Goal: Information Seeking & Learning: Learn about a topic

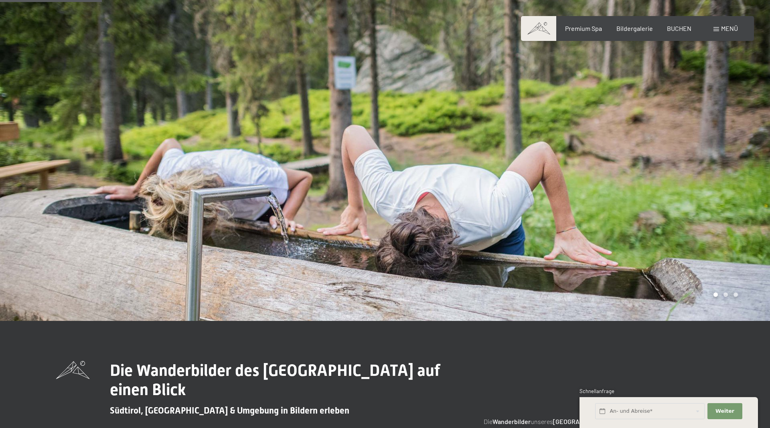
scroll to position [327, 0]
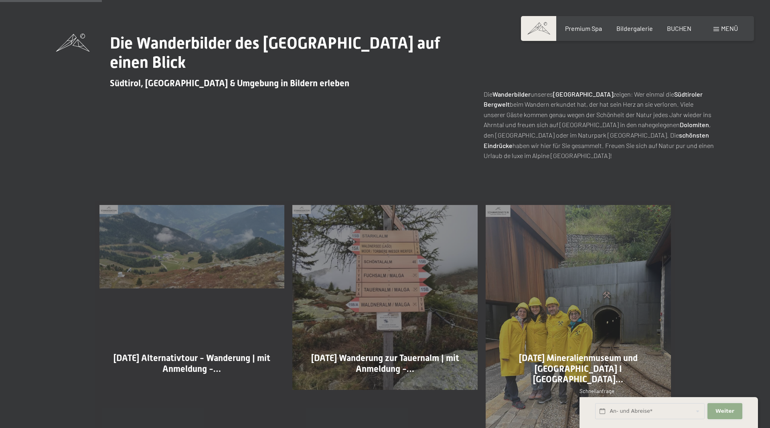
click at [717, 408] on button "Weiter Adressfelder ausblenden" at bounding box center [725, 411] width 35 height 16
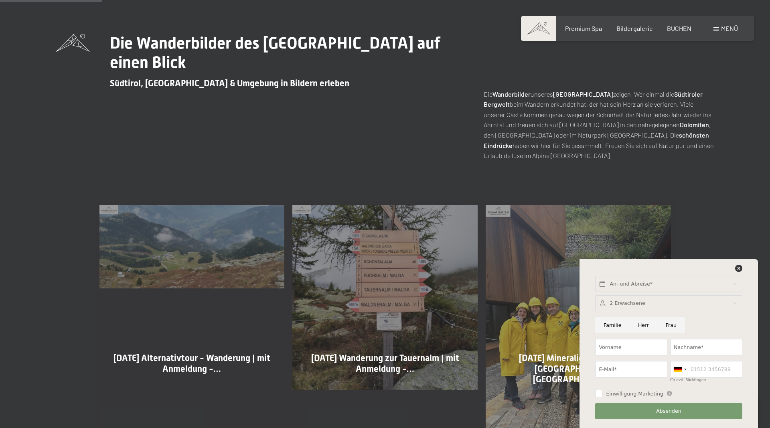
click at [738, 274] on div "An- und Abreise*" at bounding box center [669, 284] width 150 height 22
click at [737, 270] on icon at bounding box center [739, 268] width 7 height 7
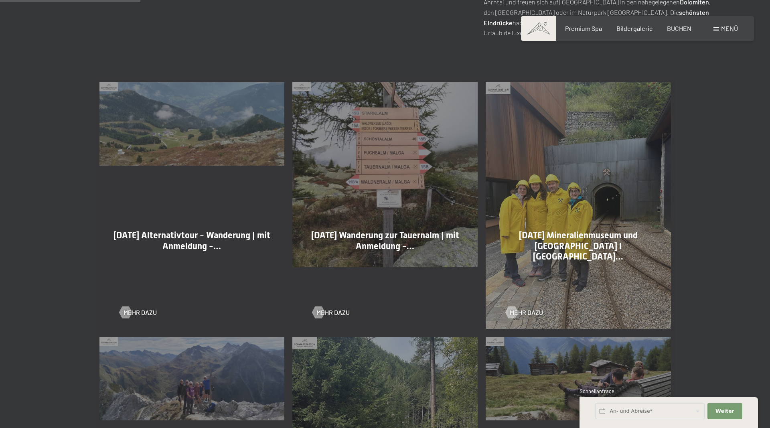
scroll to position [614, 0]
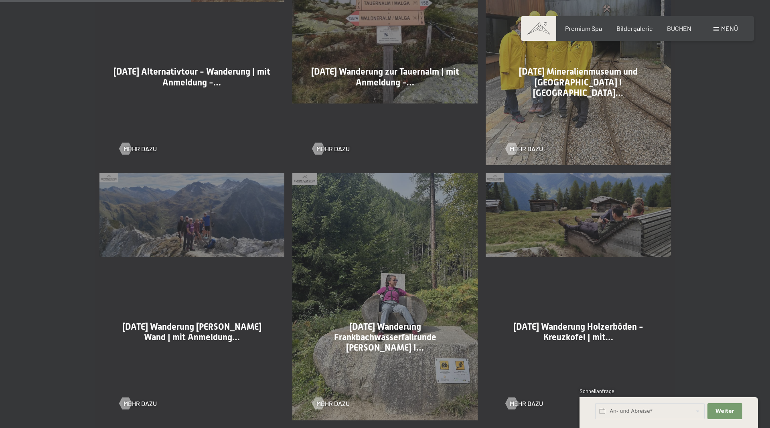
click at [729, 31] on span "Menü" at bounding box center [729, 28] width 17 height 8
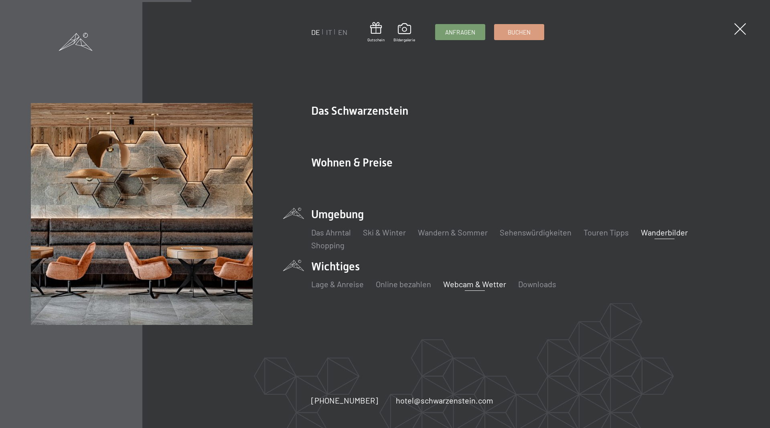
click at [465, 281] on link "Webcam & Wetter" at bounding box center [474, 284] width 63 height 10
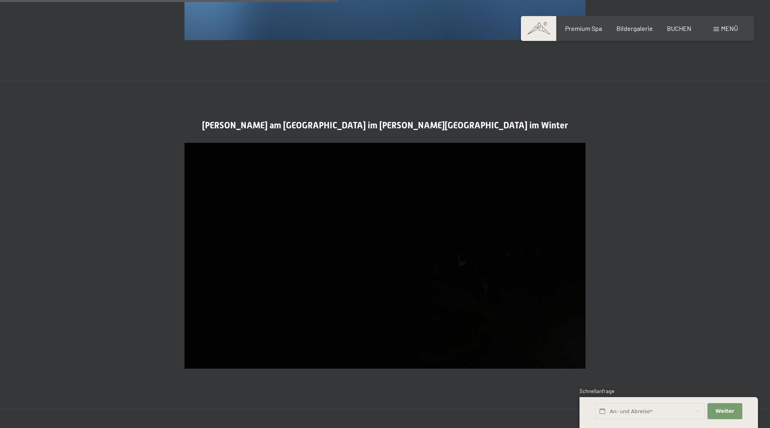
scroll to position [1187, 0]
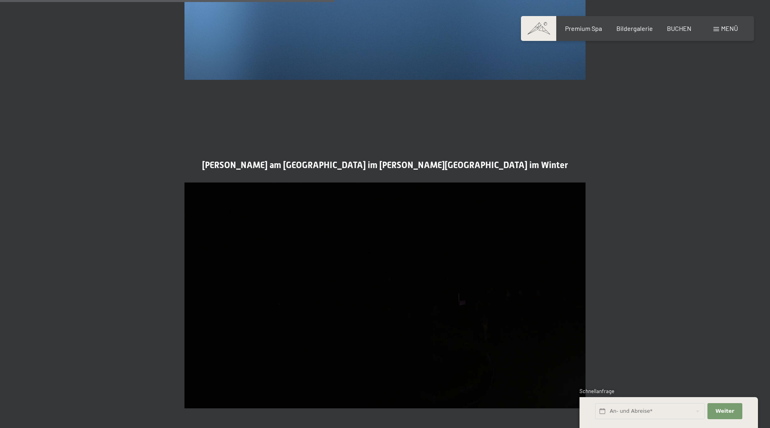
click at [714, 28] on span at bounding box center [717, 29] width 6 height 4
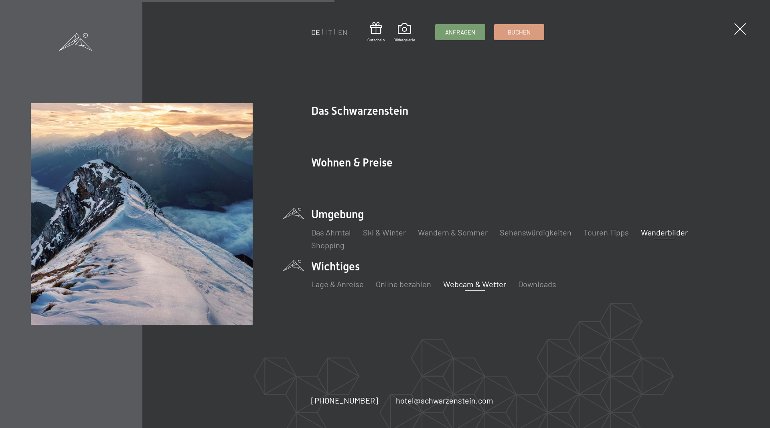
click at [655, 234] on link "Wanderbilder" at bounding box center [664, 233] width 47 height 10
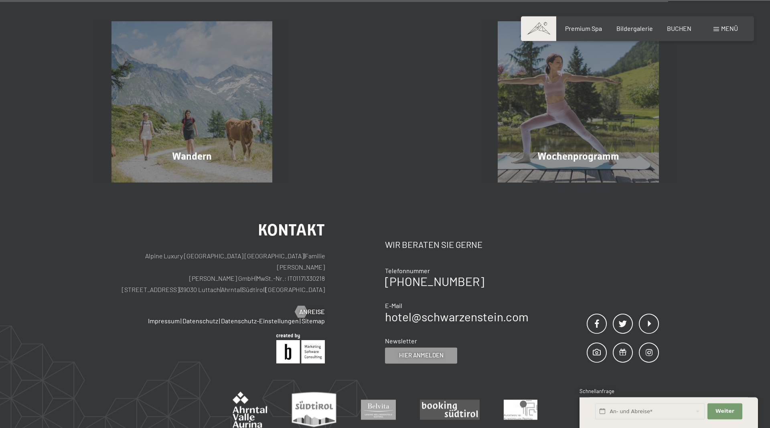
scroll to position [2456, 0]
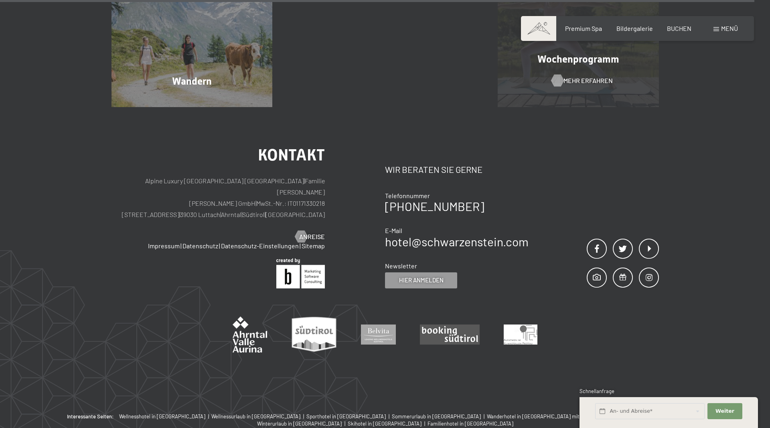
click at [580, 84] on span "Mehr erfahren" at bounding box center [588, 80] width 49 height 9
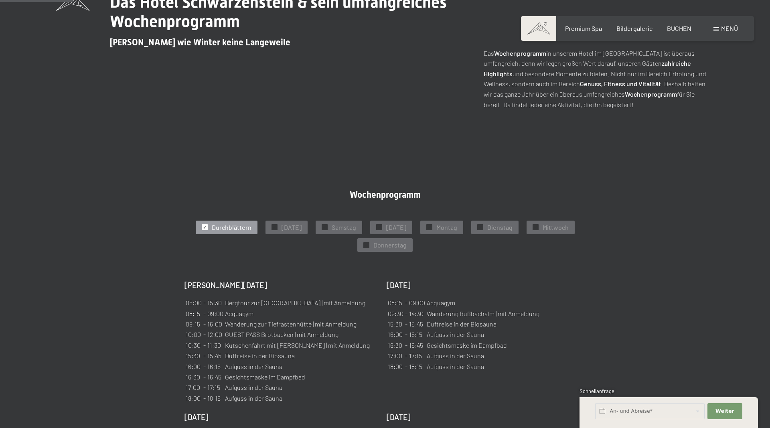
scroll to position [164, 0]
